Goal: Task Accomplishment & Management: Complete application form

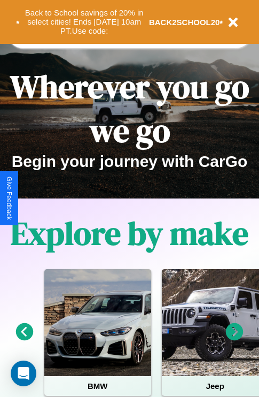
scroll to position [165, 0]
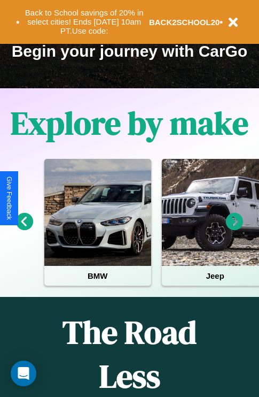
click at [235, 229] on icon at bounding box center [235, 222] width 18 height 18
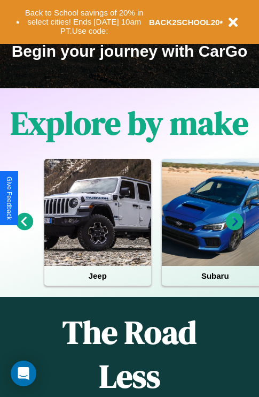
click at [235, 229] on icon at bounding box center [235, 222] width 18 height 18
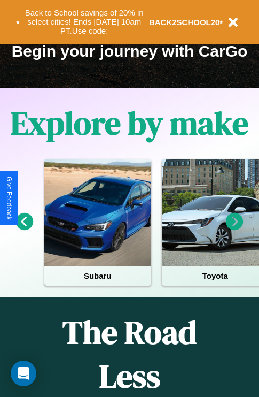
click at [235, 229] on icon at bounding box center [235, 222] width 18 height 18
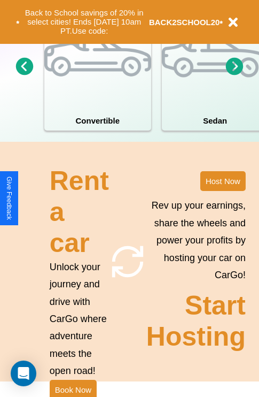
scroll to position [833, 0]
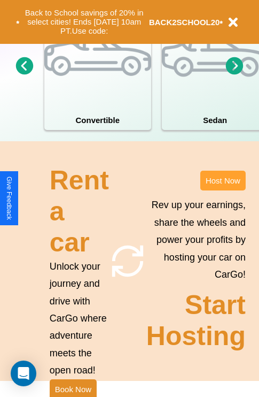
click at [223, 190] on button "Host Now" at bounding box center [223, 181] width 45 height 20
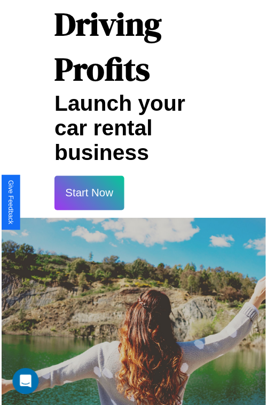
scroll to position [19, 0]
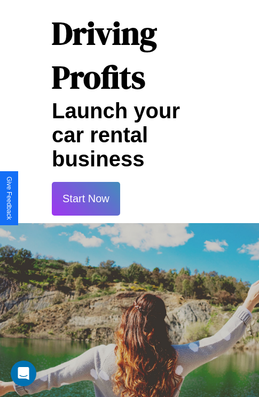
click at [86, 198] on button "Start Now" at bounding box center [86, 199] width 68 height 34
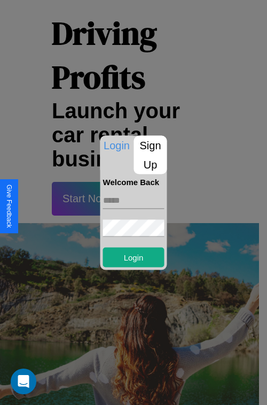
click at [150, 155] on p "Sign Up" at bounding box center [150, 154] width 33 height 39
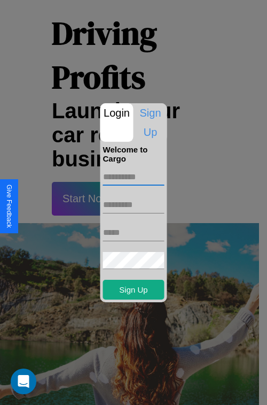
click at [134, 177] on input "text" at bounding box center [134, 176] width 62 height 17
type input "********"
click at [134, 204] on input "text" at bounding box center [134, 204] width 62 height 17
type input "*****"
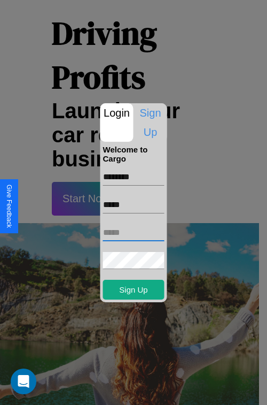
click at [134, 232] on input "text" at bounding box center [134, 232] width 62 height 17
type input "**********"
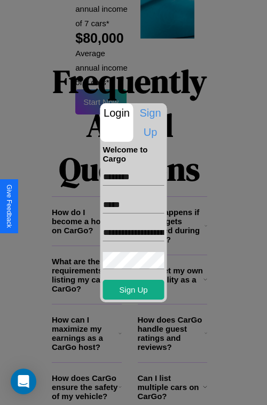
click at [137, 390] on div at bounding box center [133, 202] width 267 height 405
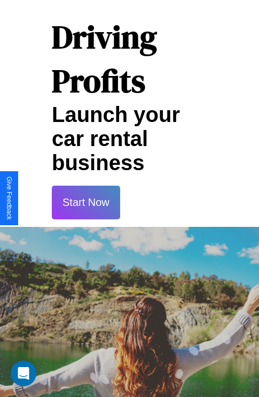
click at [86, 202] on button "Start Now" at bounding box center [86, 203] width 68 height 34
